Goal: Task Accomplishment & Management: Use online tool/utility

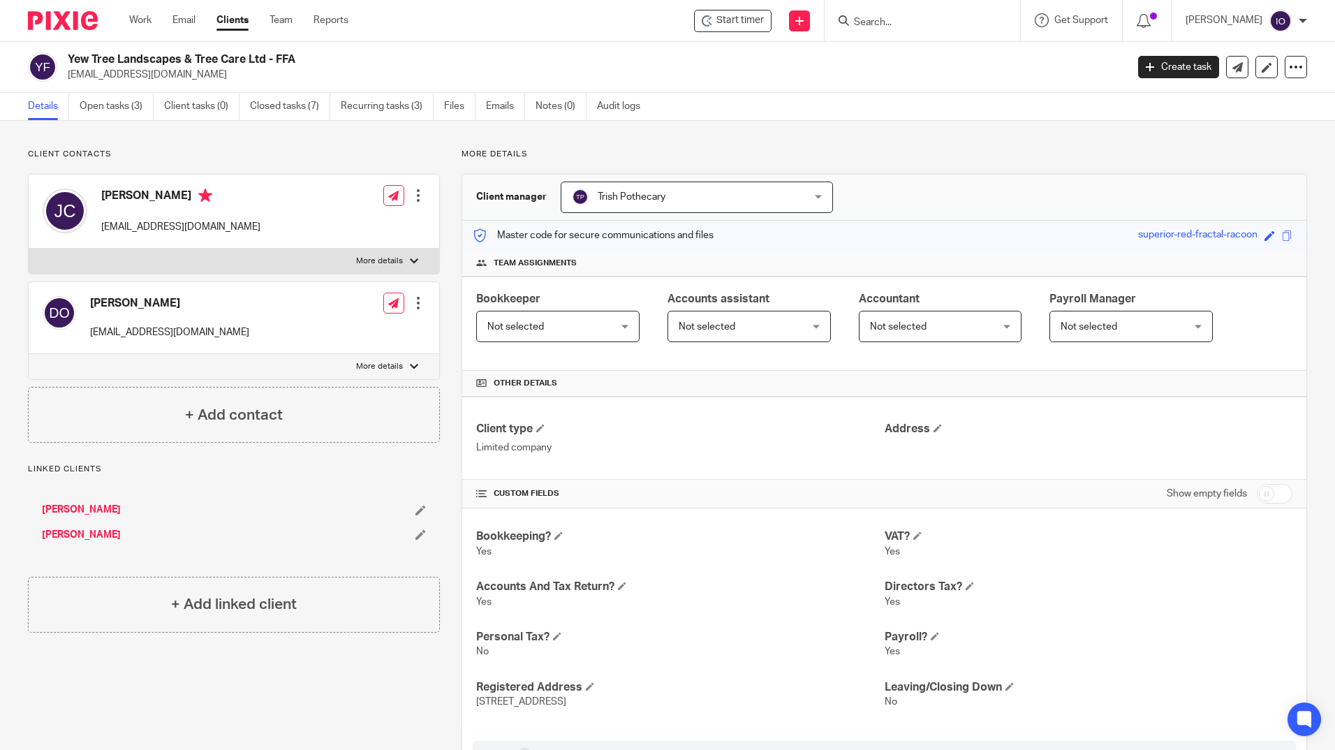
click at [895, 22] on input "Search" at bounding box center [916, 23] width 126 height 13
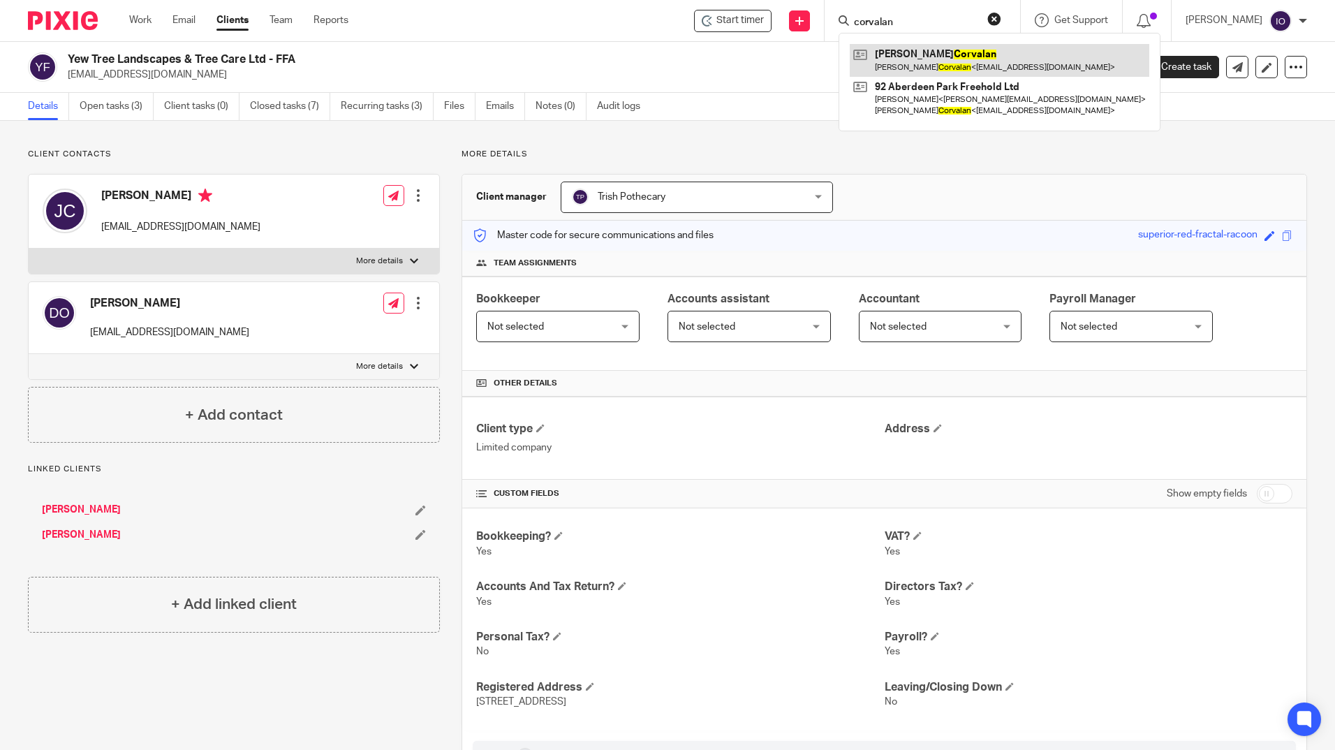
type input "corvalan"
click at [926, 59] on link at bounding box center [1000, 60] width 300 height 32
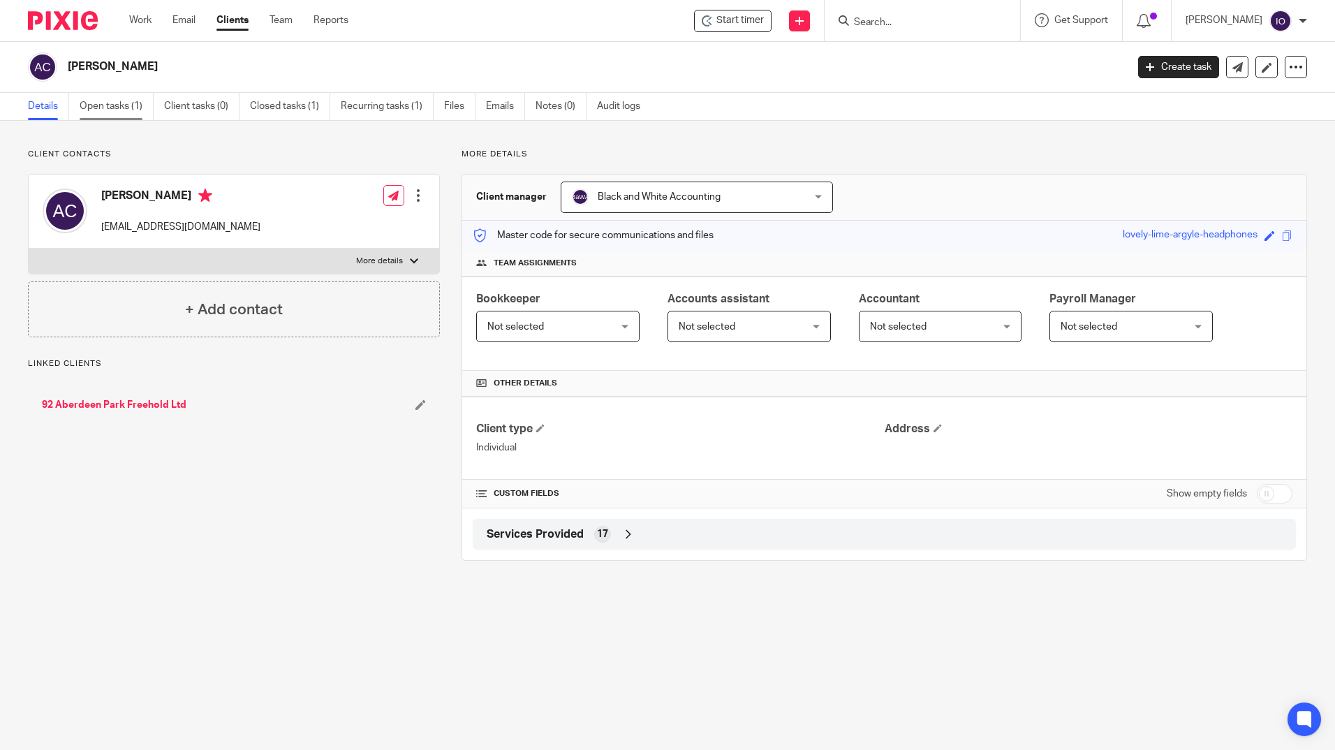
click at [122, 110] on link "Open tasks (1)" at bounding box center [117, 106] width 74 height 27
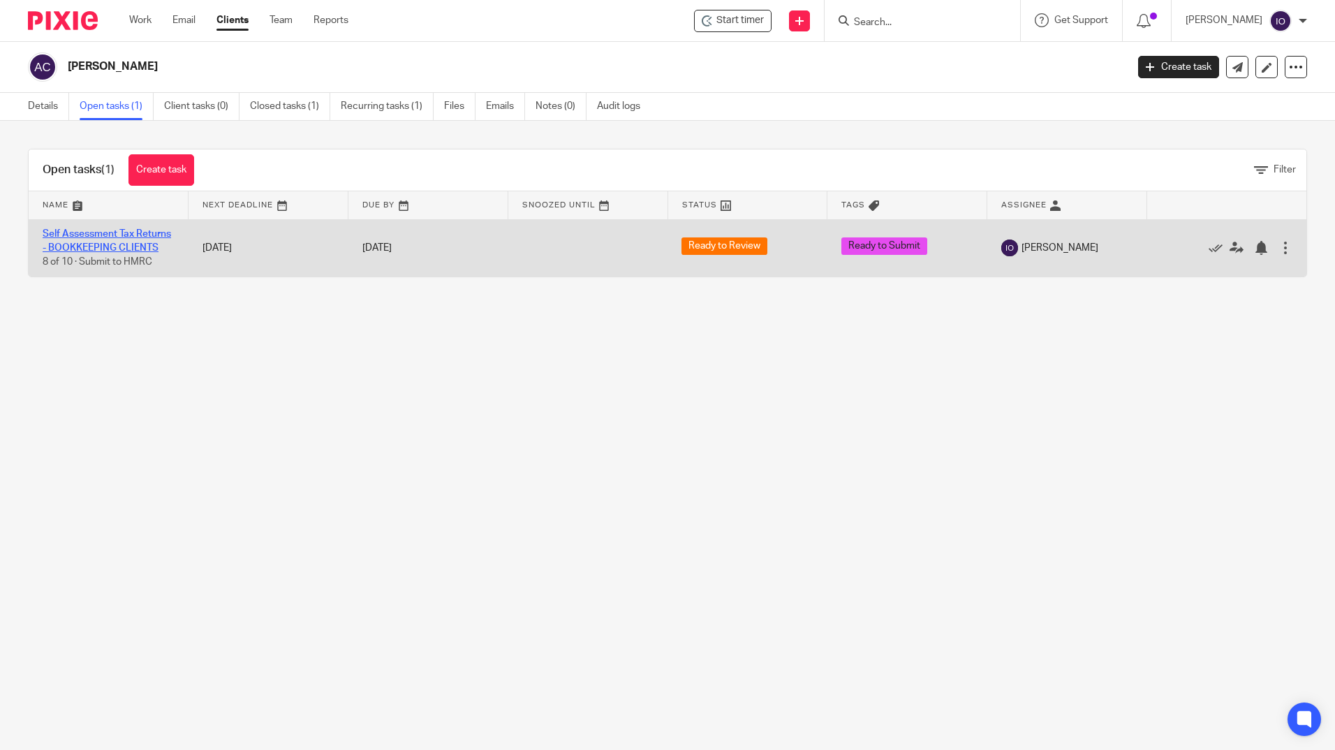
click at [129, 237] on link "Self Assessment Tax Returns - BOOKKEEPING CLIENTS" at bounding box center [107, 241] width 129 height 24
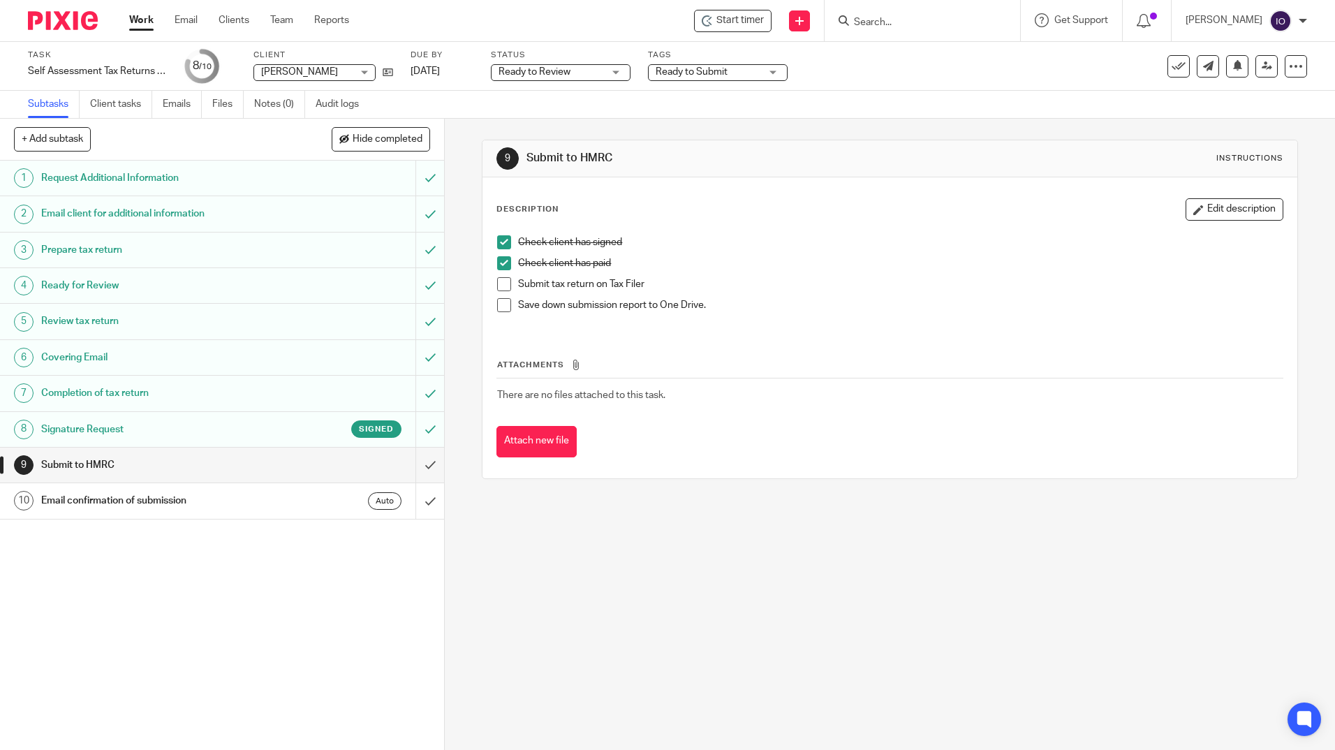
drag, startPoint x: 499, startPoint y: 284, endPoint x: 506, endPoint y: 304, distance: 21.7
click at [499, 284] on span at bounding box center [504, 284] width 14 height 14
click at [506, 304] on span at bounding box center [504, 305] width 14 height 14
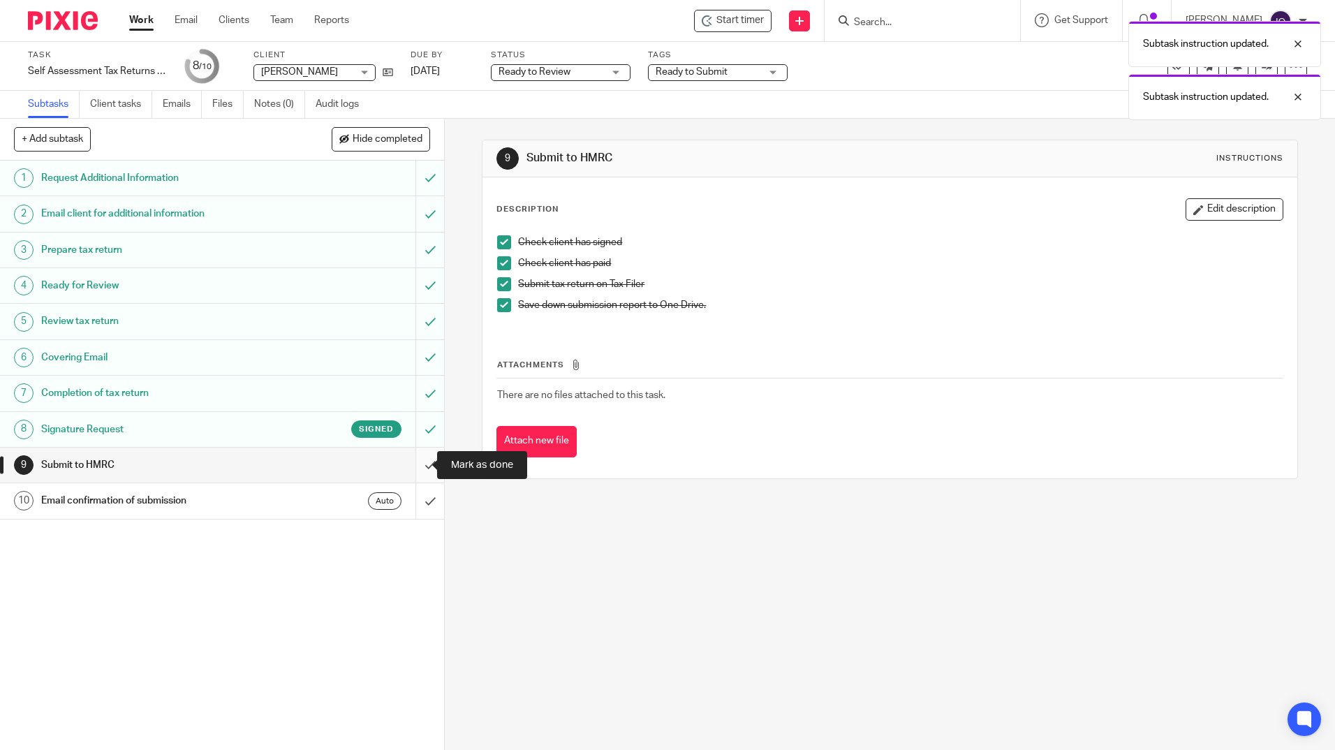
click at [416, 467] on input "submit" at bounding box center [222, 465] width 444 height 35
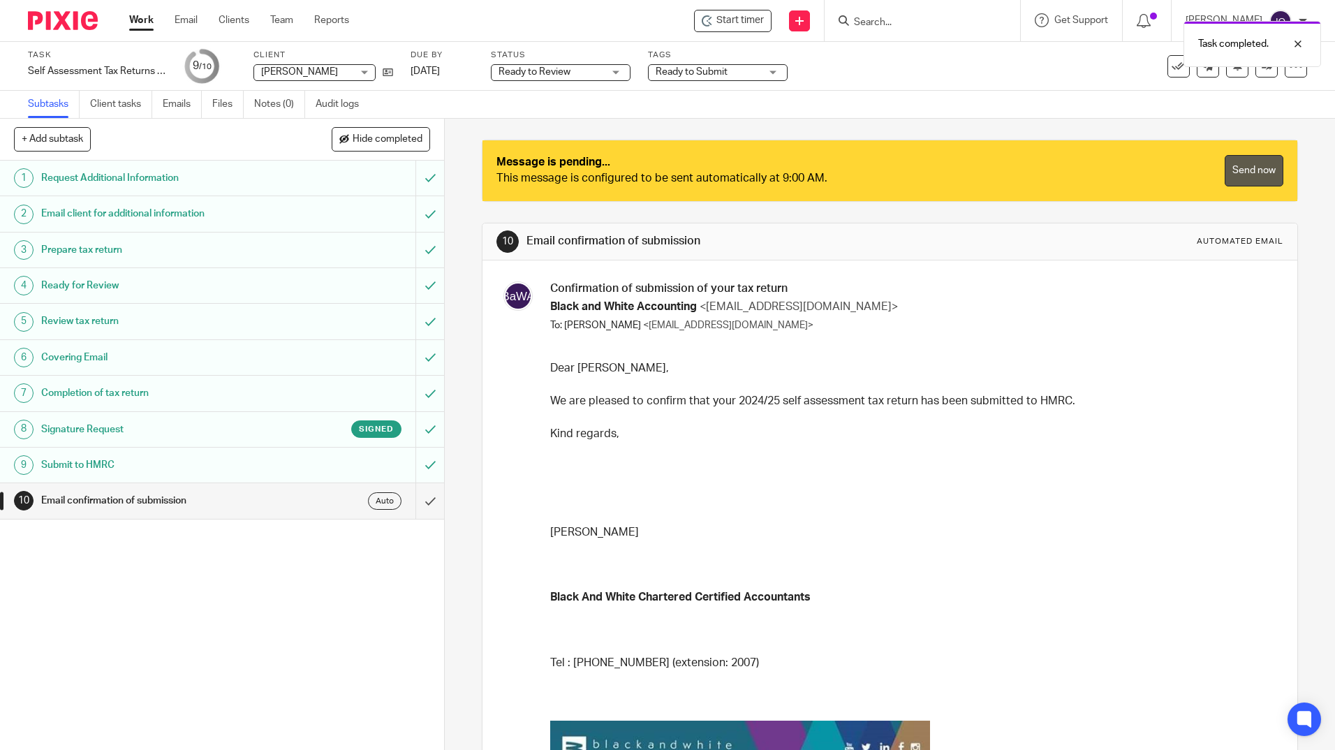
click at [1247, 170] on link "Send now" at bounding box center [1254, 170] width 59 height 31
